Goal: Information Seeking & Learning: Compare options

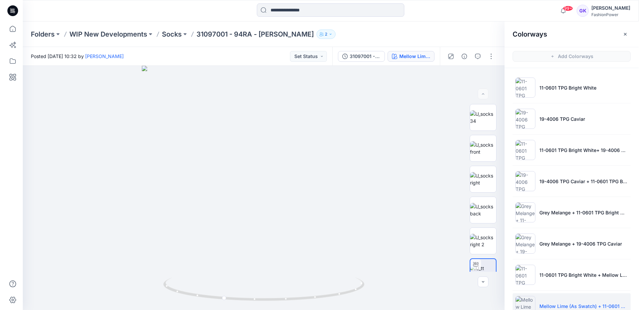
scroll to position [111, 0]
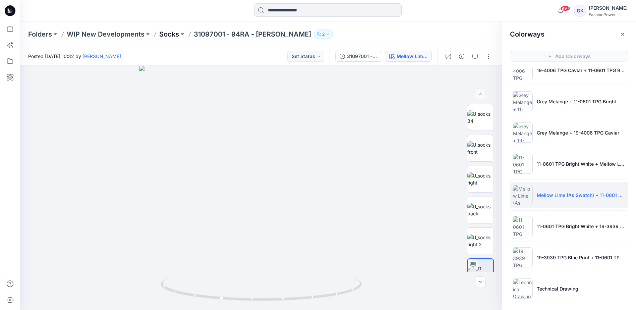
click at [160, 34] on p "Socks" at bounding box center [169, 33] width 20 height 9
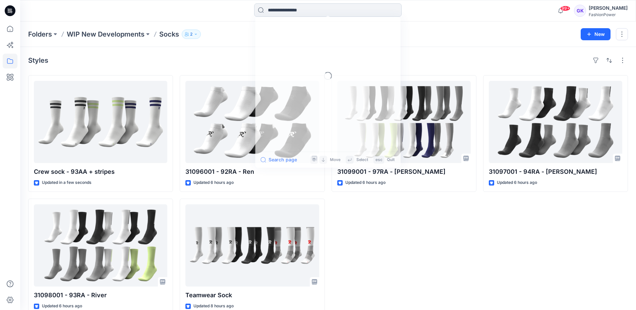
click at [338, 6] on input at bounding box center [327, 9] width 147 height 13
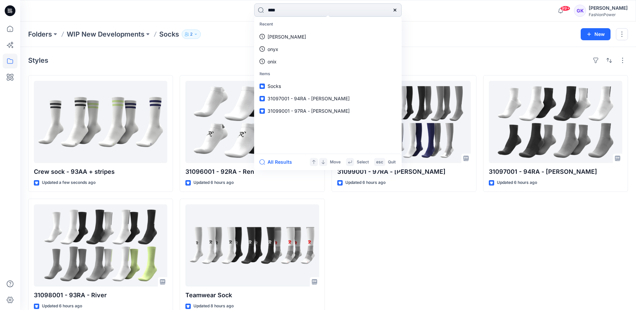
type input "*****"
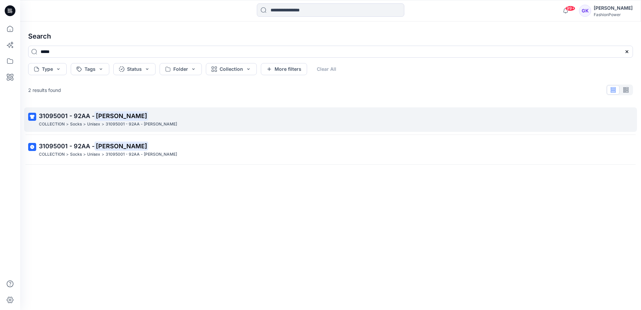
click at [62, 114] on span "31095001 - 92AA -" at bounding box center [67, 115] width 56 height 7
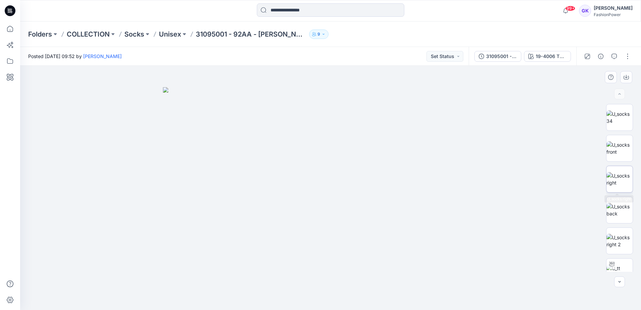
click at [617, 183] on img at bounding box center [619, 179] width 26 height 14
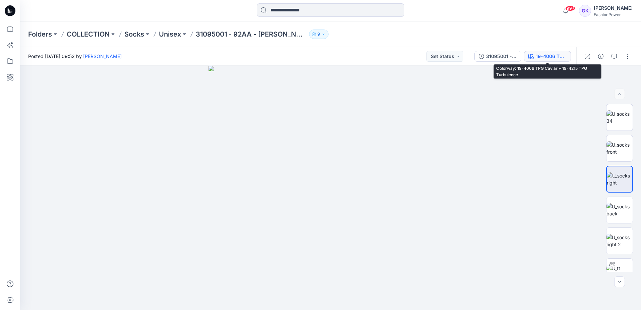
click at [552, 54] on div "19-4006 TPG Caviar + 19-4215 TPG Turbulence" at bounding box center [550, 56] width 31 height 7
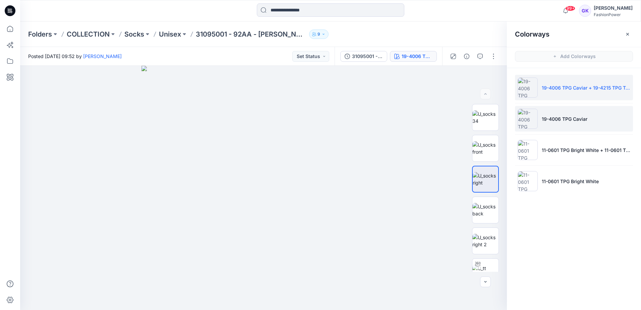
click at [555, 118] on p "19-4006 TPG Caviar" at bounding box center [564, 118] width 46 height 7
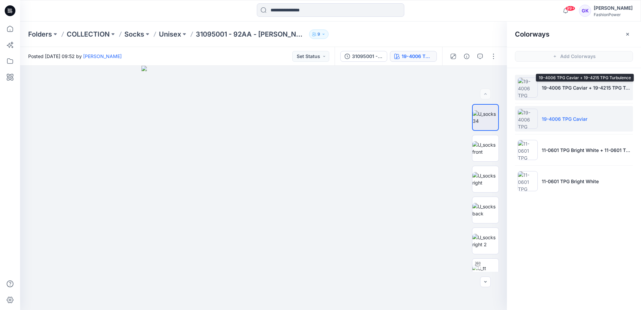
click at [570, 88] on p "19-4006 TPG Caviar + 19-4215 TPG Turbulence" at bounding box center [585, 87] width 88 height 7
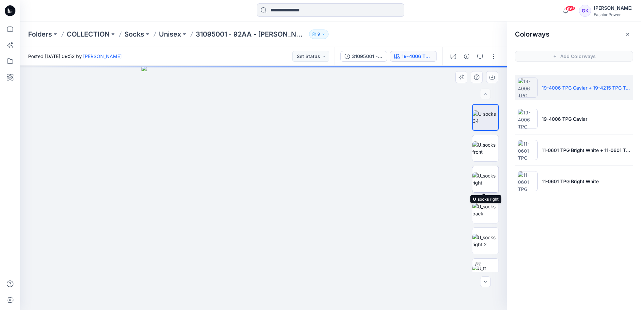
click at [486, 181] on img at bounding box center [485, 179] width 26 height 14
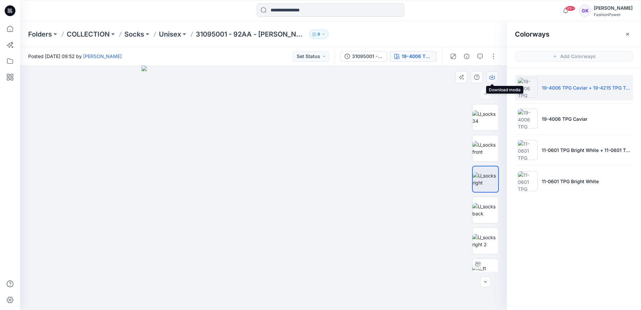
click at [491, 75] on icon "button" at bounding box center [491, 76] width 5 height 5
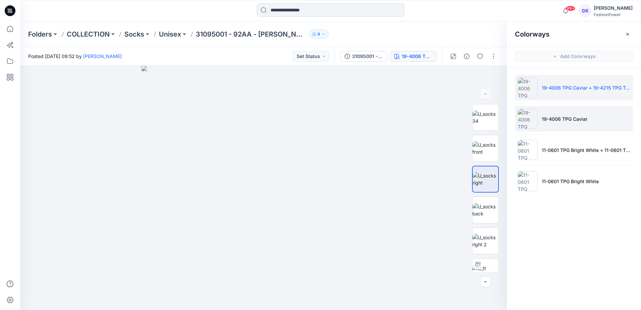
click at [623, 129] on li "19-4006 TPG Caviar" at bounding box center [574, 118] width 118 height 25
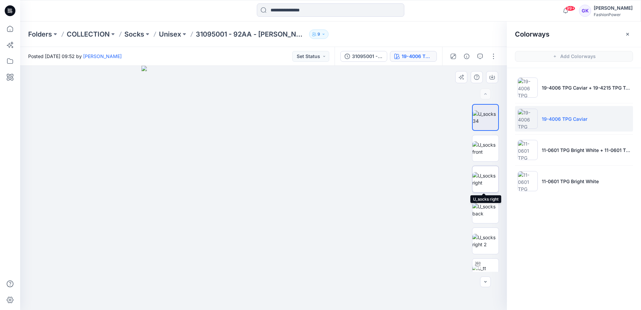
click at [478, 182] on img at bounding box center [485, 179] width 26 height 14
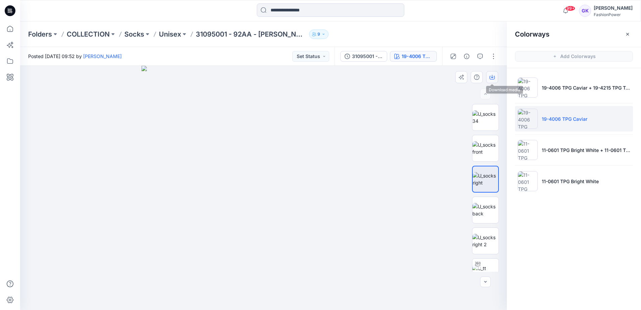
click at [494, 77] on icon "button" at bounding box center [491, 78] width 5 height 4
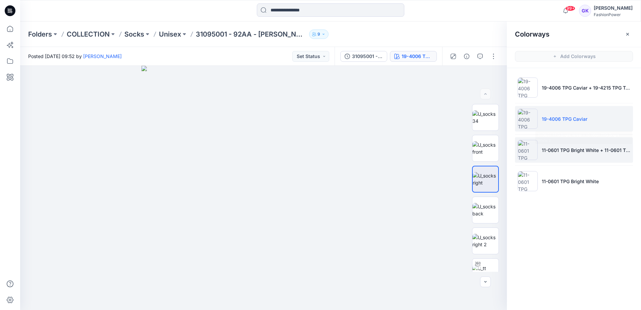
click at [617, 151] on p "11-0601 TPG Bright White + 11-0601 TPG Bright White 2" at bounding box center [585, 149] width 88 height 7
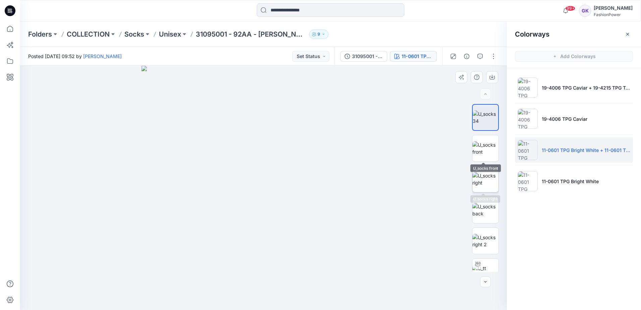
click at [488, 175] on img at bounding box center [485, 179] width 26 height 14
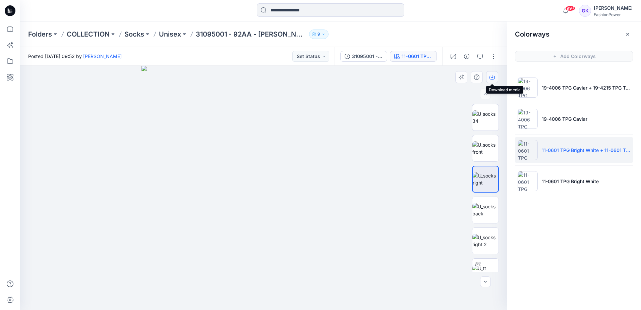
click at [492, 75] on icon "button" at bounding box center [491, 76] width 5 height 5
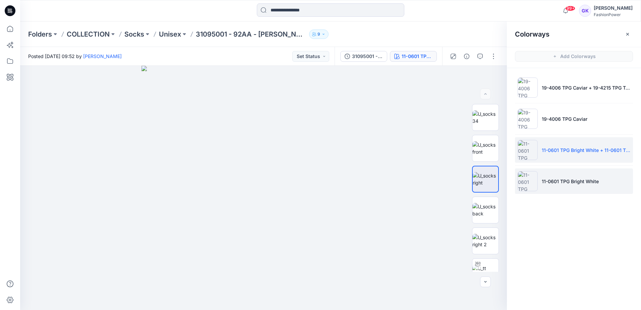
click at [619, 182] on li "11-0601 TPG Bright White" at bounding box center [574, 180] width 118 height 25
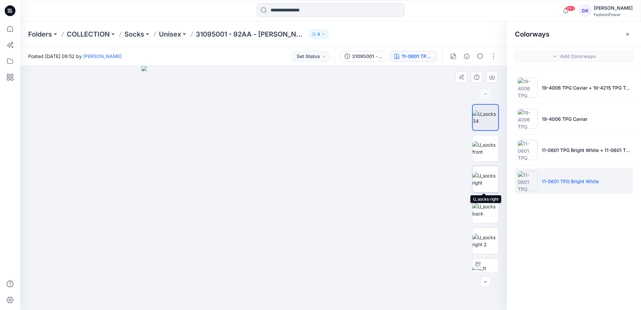
click at [483, 183] on img at bounding box center [485, 179] width 26 height 14
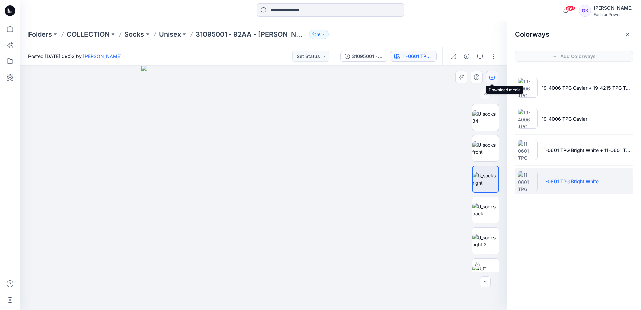
click at [489, 74] on button "button" at bounding box center [492, 77] width 12 height 12
click at [308, 7] on input at bounding box center [330, 9] width 147 height 13
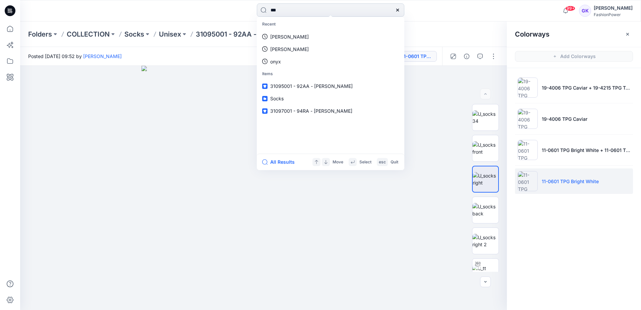
type input "****"
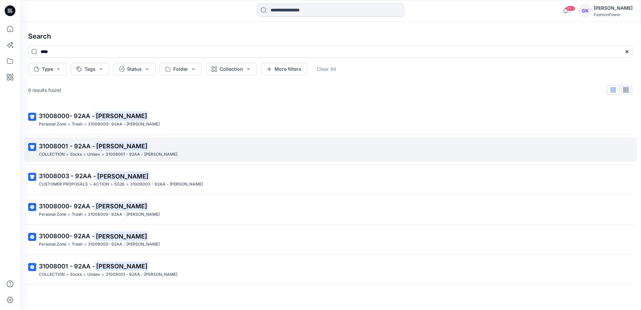
click at [66, 145] on span "31008001 - 92AA -" at bounding box center [67, 145] width 56 height 7
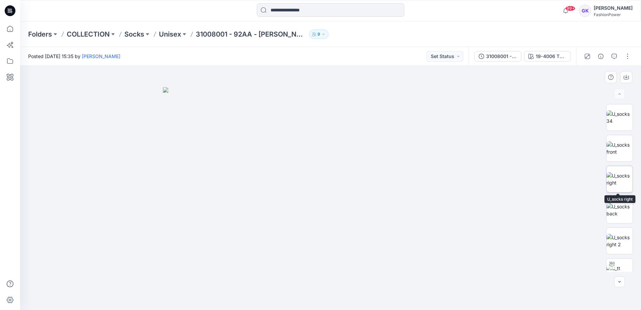
click at [618, 185] on img at bounding box center [619, 179] width 26 height 14
click at [629, 76] on button "button" at bounding box center [626, 77] width 12 height 12
click at [336, 147] on img at bounding box center [330, 188] width 244 height 244
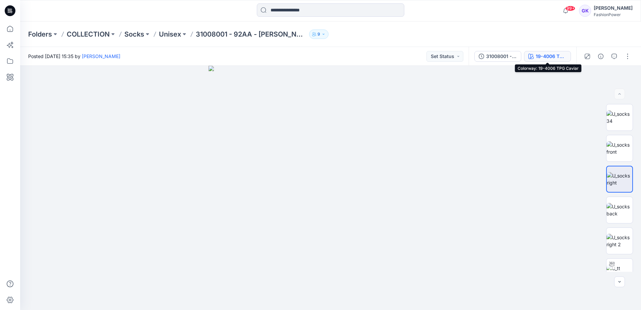
click at [550, 56] on div "19-4006 TPG Caviar" at bounding box center [550, 56] width 31 height 7
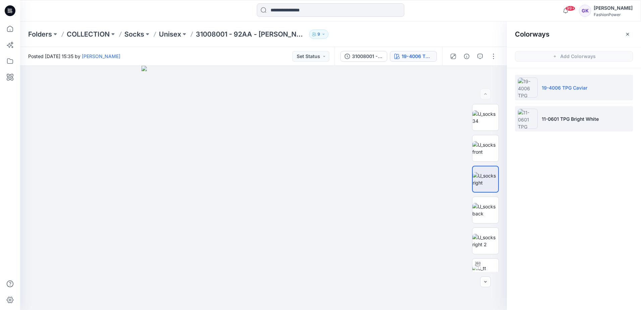
click at [551, 113] on li "11-0601 TPG Bright White" at bounding box center [574, 118] width 118 height 25
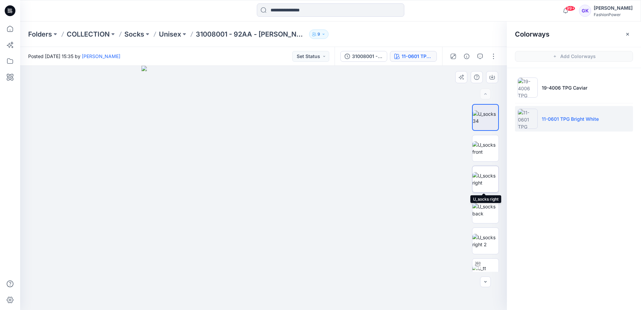
click at [492, 178] on img at bounding box center [485, 179] width 26 height 14
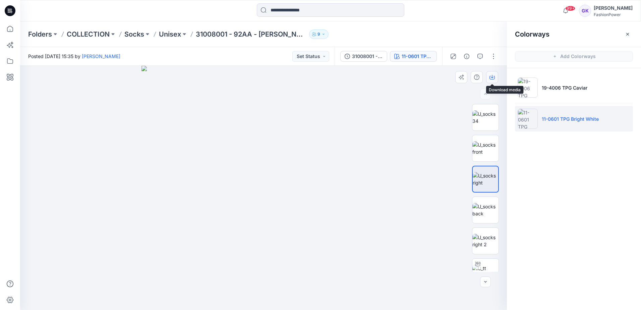
click at [490, 71] on button "button" at bounding box center [492, 77] width 12 height 12
click at [297, 10] on input at bounding box center [330, 9] width 147 height 13
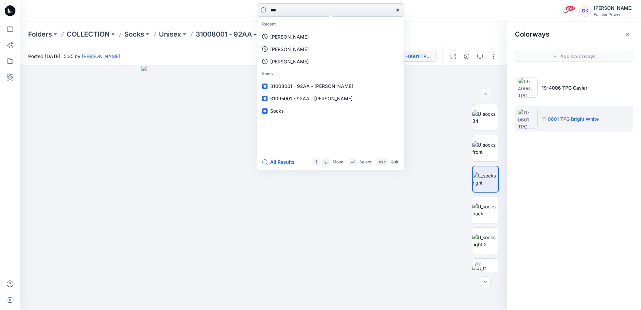
type input "****"
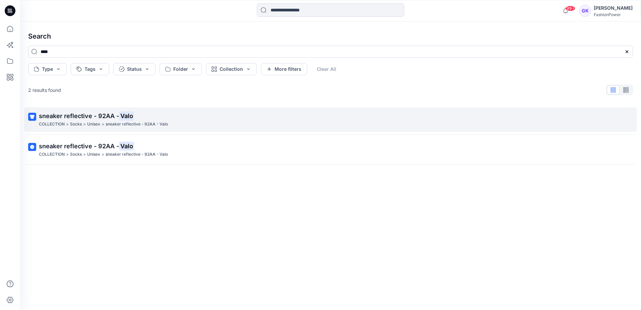
click at [60, 117] on span "sneaker reflective - 92AA -" at bounding box center [79, 115] width 80 height 7
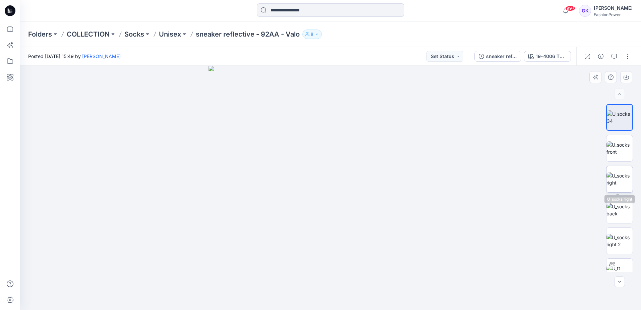
click at [620, 181] on img at bounding box center [619, 179] width 26 height 14
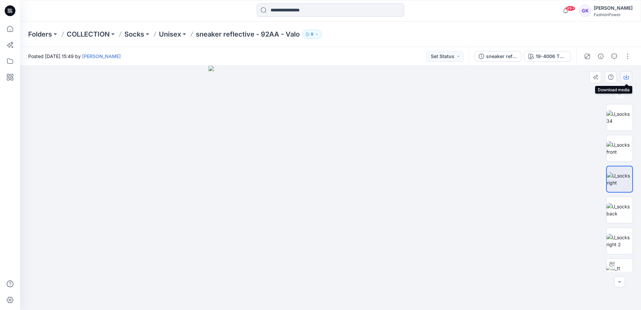
click at [623, 77] on icon "button" at bounding box center [625, 76] width 5 height 5
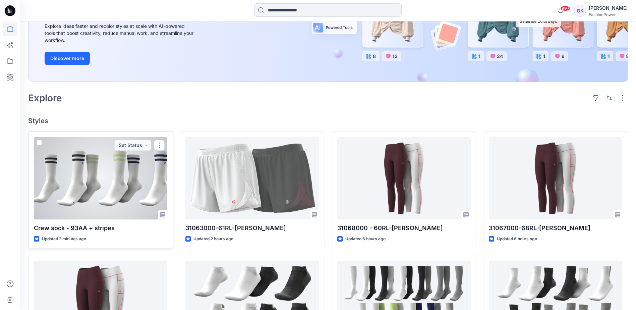
scroll to position [101, 0]
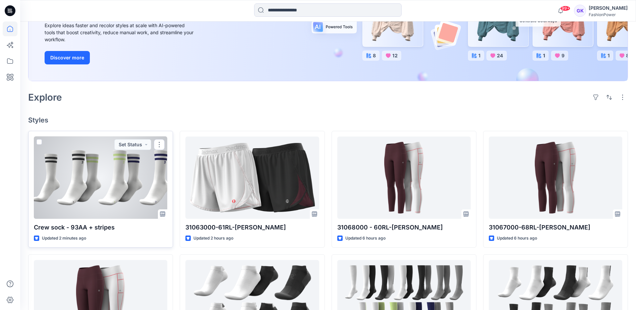
click at [140, 191] on div at bounding box center [100, 177] width 133 height 82
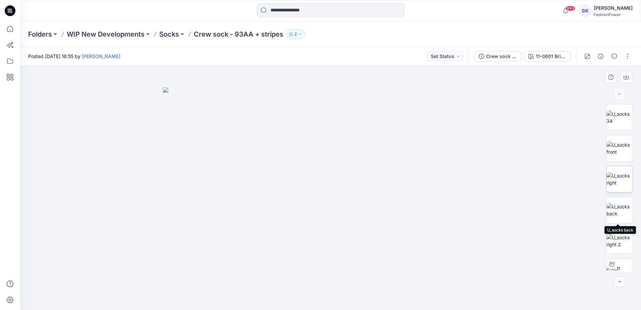
click at [623, 182] on img at bounding box center [619, 179] width 26 height 14
click at [629, 76] on button "button" at bounding box center [626, 77] width 12 height 12
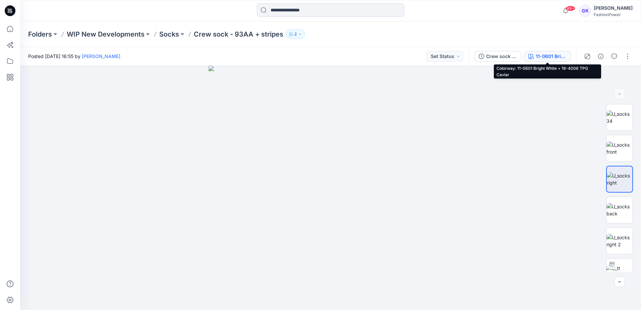
click at [537, 54] on div "11-0601 Bright White + 19-4006 TPG Caviar" at bounding box center [550, 56] width 31 height 7
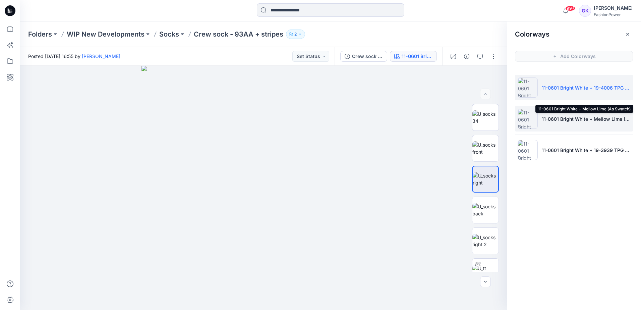
click at [551, 122] on p "11-0601 Bright White + Mellow Lime (As Swatch)" at bounding box center [585, 118] width 88 height 7
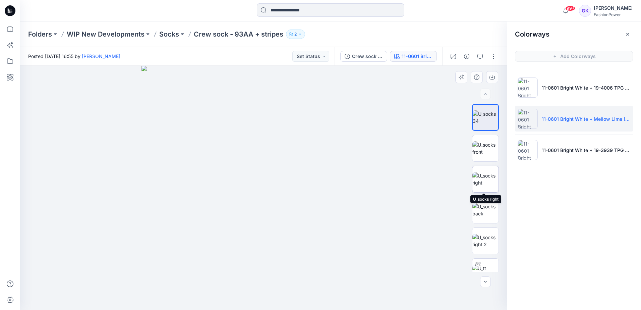
click at [477, 186] on img at bounding box center [485, 179] width 26 height 14
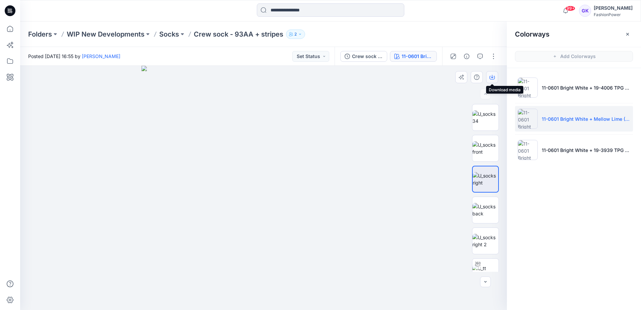
click at [491, 77] on icon "button" at bounding box center [491, 76] width 5 height 5
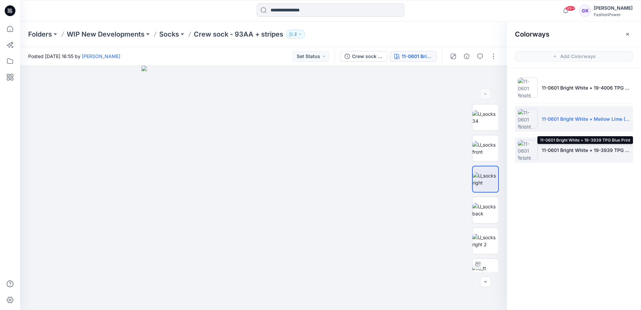
click at [565, 148] on p "11-0601 Bright White + 19-3939 TPG Blue Print" at bounding box center [585, 149] width 88 height 7
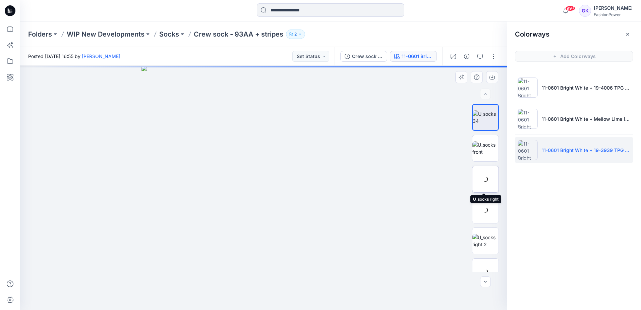
click at [480, 181] on div at bounding box center [485, 179] width 27 height 27
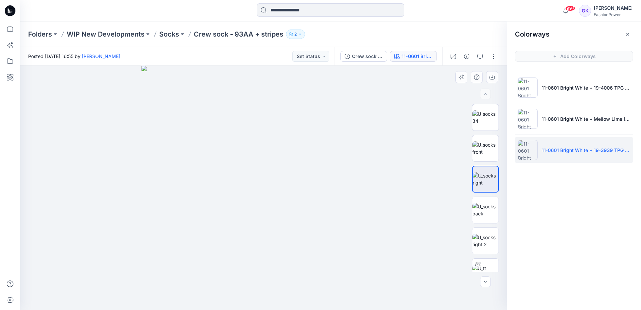
click at [480, 181] on img at bounding box center [484, 179] width 25 height 14
click at [493, 76] on icon "button" at bounding box center [491, 76] width 5 height 5
click at [397, 115] on div at bounding box center [263, 188] width 487 height 244
